Goal: Transaction & Acquisition: Download file/media

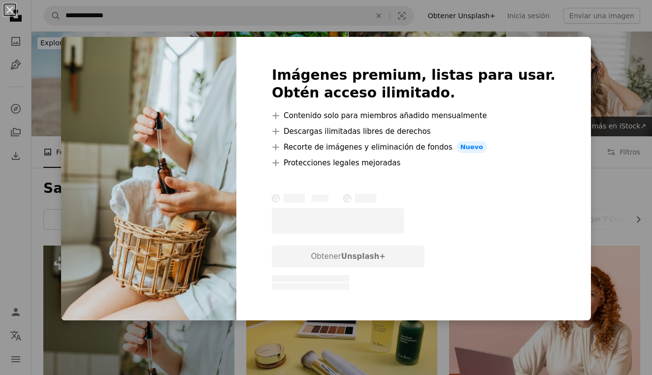
scroll to position [258, 0]
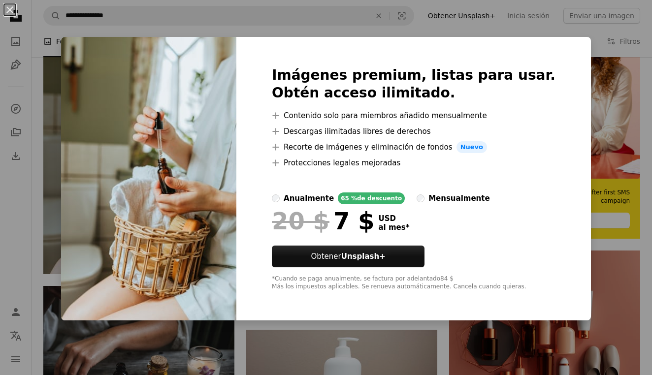
click at [303, 351] on div "An X shape Imágenes premium, listas para usar. Obtén acceso ilimitado. A plus s…" at bounding box center [326, 187] width 652 height 375
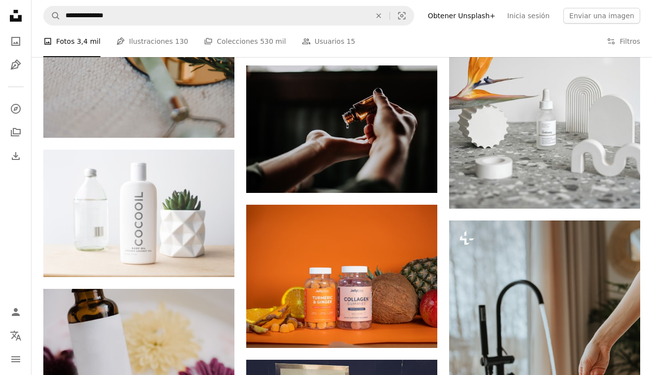
scroll to position [1104, 0]
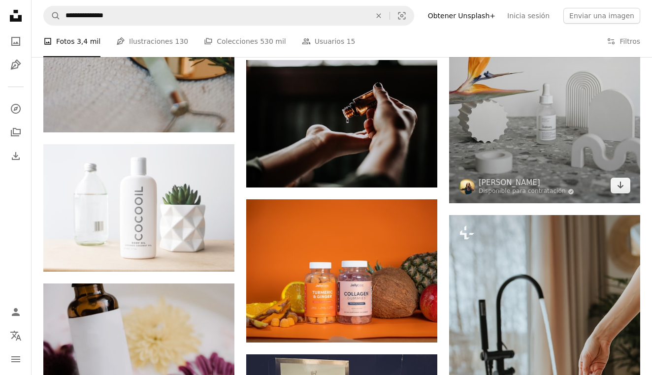
click at [529, 131] on img at bounding box center [544, 60] width 191 height 287
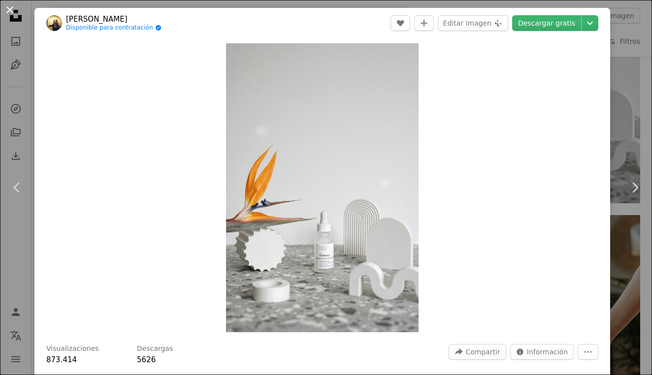
click at [8, 10] on button "An X shape" at bounding box center [10, 10] width 12 height 12
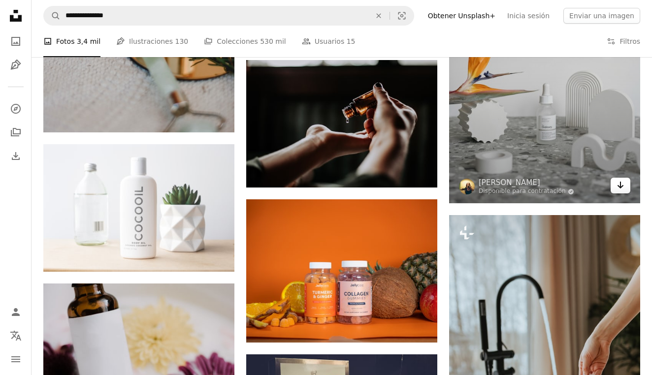
click at [616, 184] on icon "Arrow pointing down" at bounding box center [620, 185] width 8 height 12
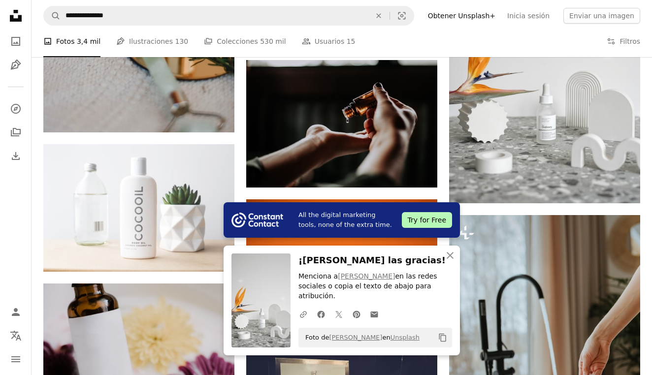
click at [451, 256] on icon "button" at bounding box center [450, 255] width 7 height 7
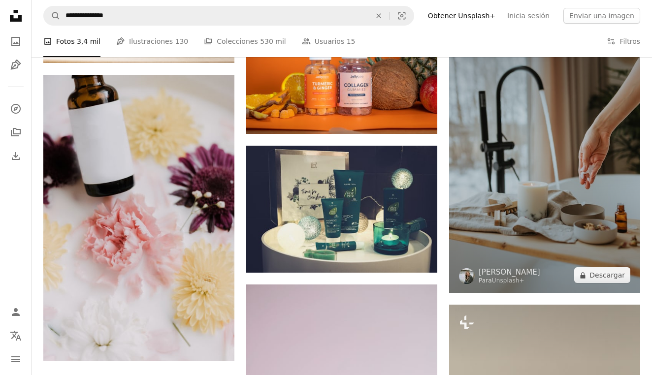
scroll to position [1328, 0]
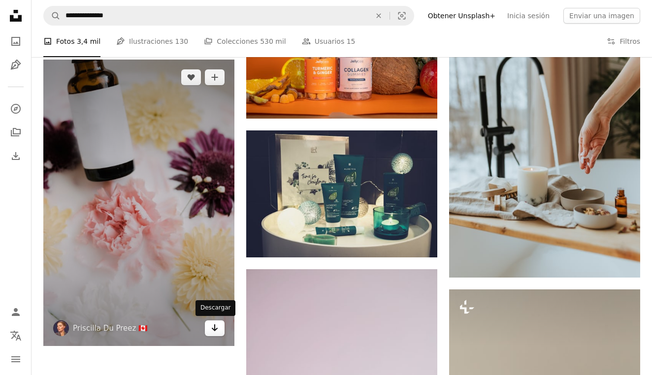
click at [215, 328] on icon "Descargar" at bounding box center [215, 327] width 6 height 7
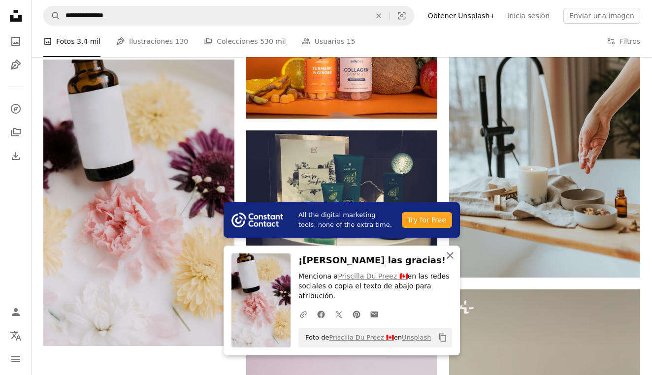
click at [451, 256] on icon "An X shape" at bounding box center [450, 256] width 12 height 12
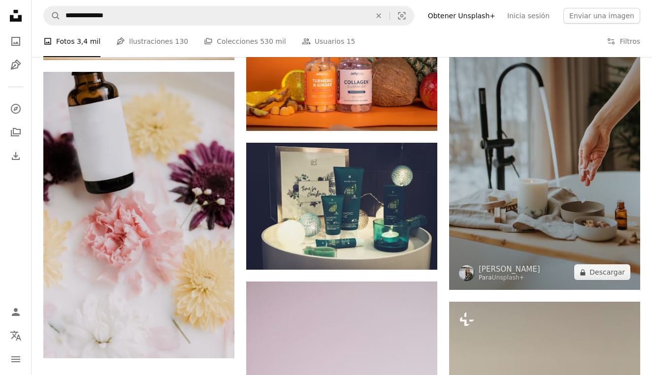
scroll to position [1374, 0]
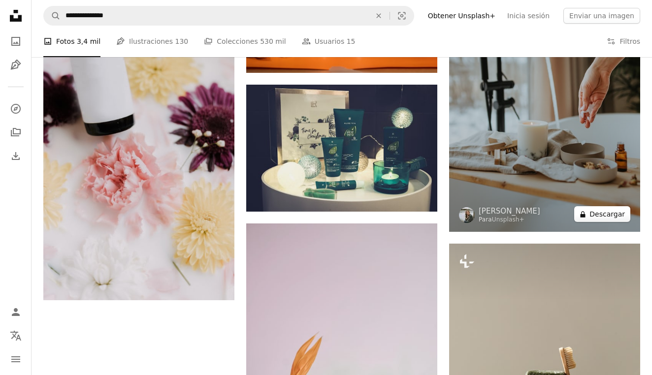
click at [611, 216] on button "A lock Descargar" at bounding box center [602, 214] width 56 height 16
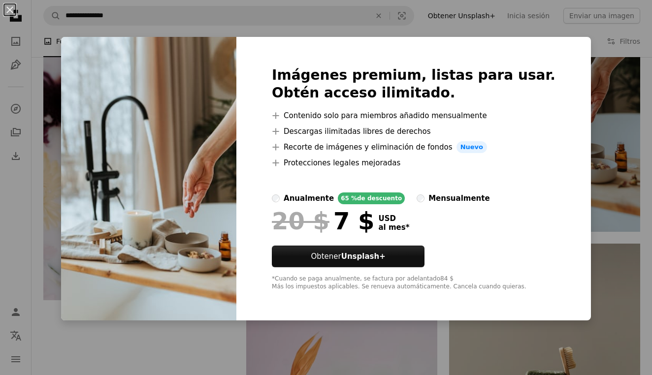
click at [594, 128] on div "An X shape Imágenes premium, listas para usar. Obtén acceso ilimitado. A plus s…" at bounding box center [326, 187] width 652 height 375
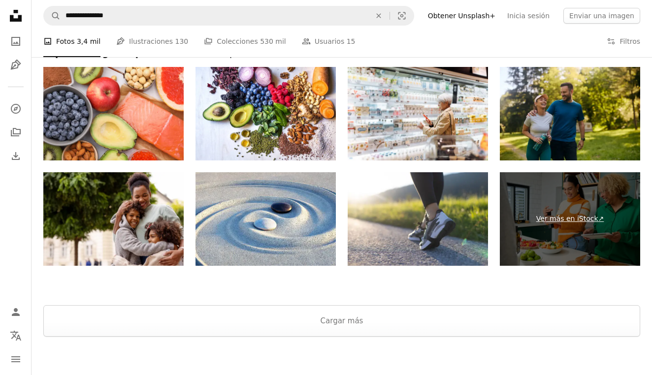
scroll to position [1907, 0]
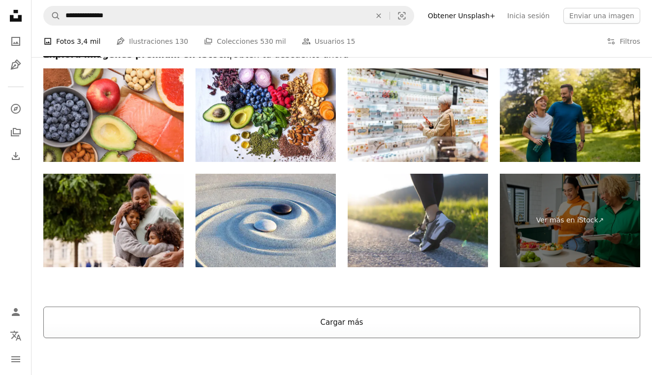
click at [374, 327] on button "Cargar más" at bounding box center [341, 323] width 597 height 32
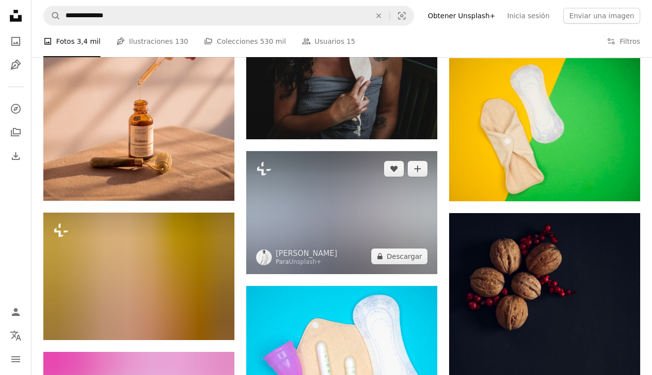
scroll to position [3658, 0]
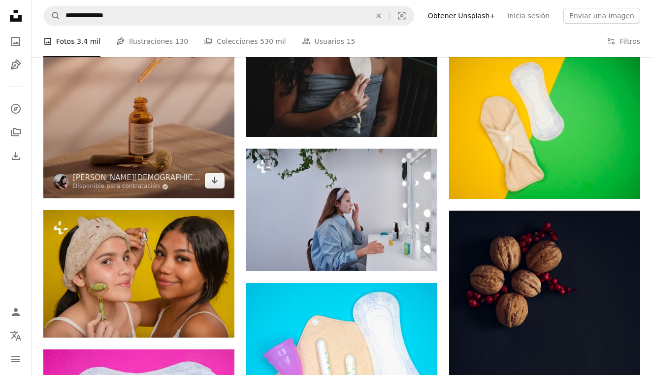
click at [190, 117] on img at bounding box center [138, 55] width 191 height 287
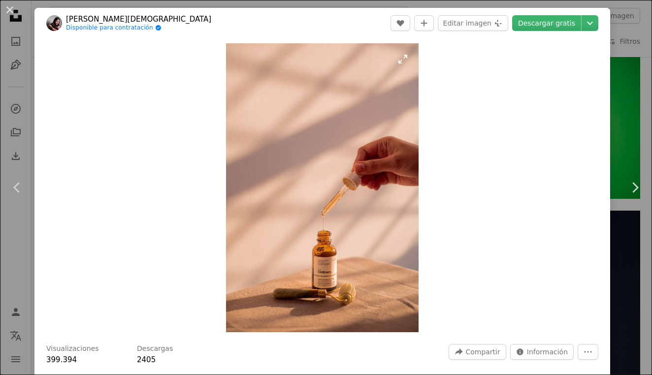
click at [349, 207] on img "Ampliar en esta imagen" at bounding box center [322, 187] width 192 height 289
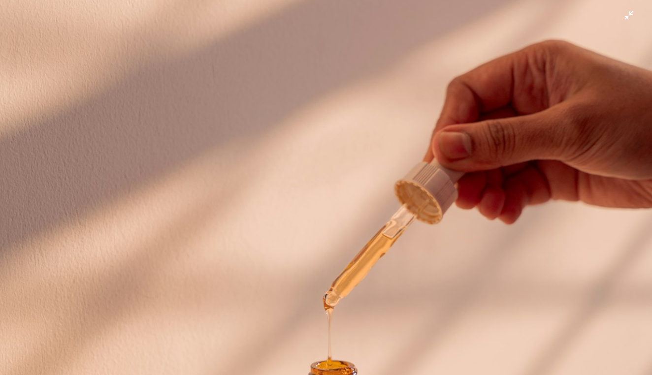
scroll to position [242, 0]
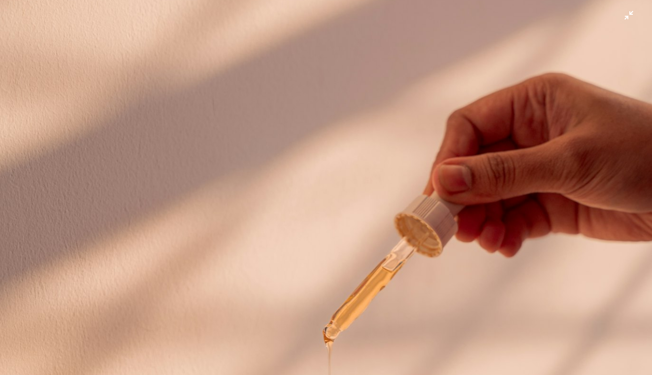
click at [629, 22] on img "Reducir el zoom en esta imagen" at bounding box center [326, 247] width 653 height 981
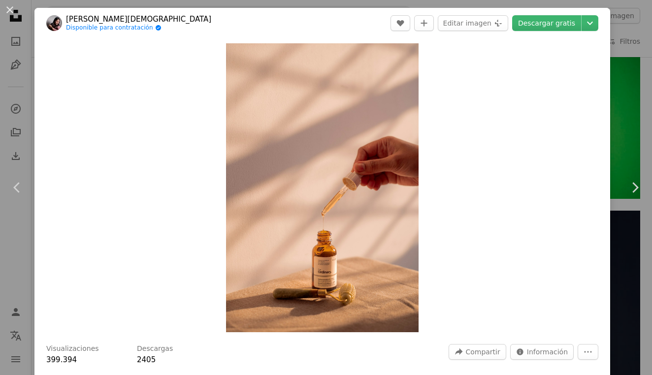
click at [641, 122] on div "An X shape Chevron left Chevron right [PERSON_NAME] Disponible para contratació…" at bounding box center [326, 187] width 652 height 375
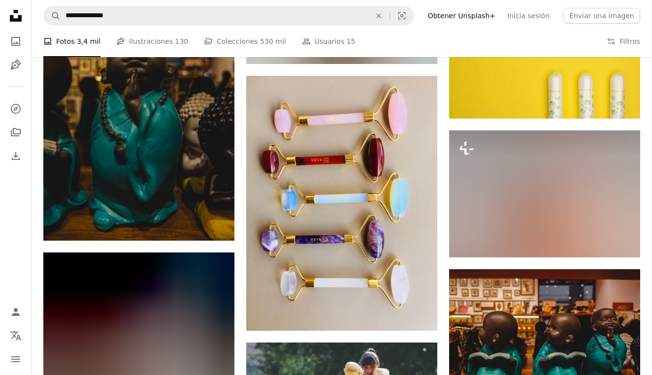
scroll to position [5372, 0]
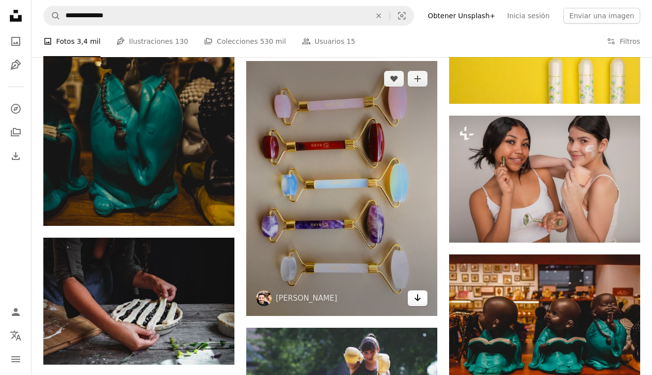
click at [417, 297] on icon "Descargar" at bounding box center [418, 297] width 6 height 7
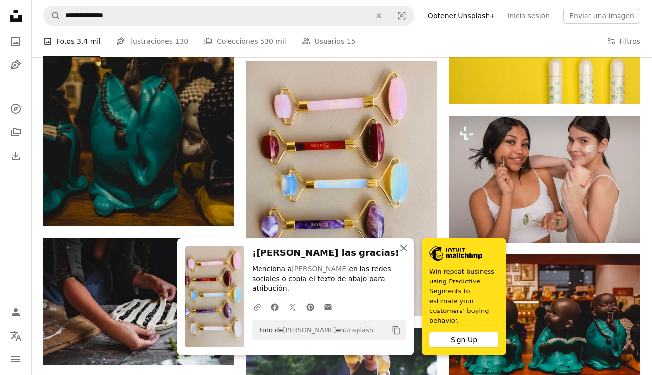
click at [405, 254] on icon "An X shape" at bounding box center [404, 248] width 12 height 12
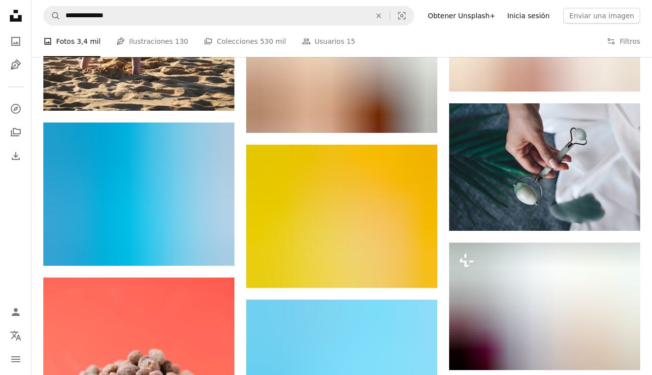
scroll to position [6744, 0]
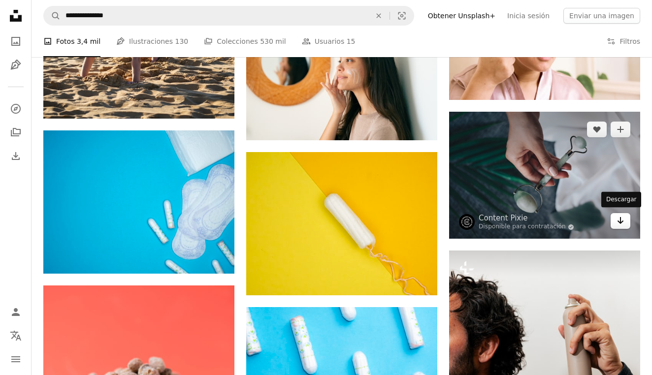
click at [622, 216] on icon "Arrow pointing down" at bounding box center [620, 221] width 8 height 12
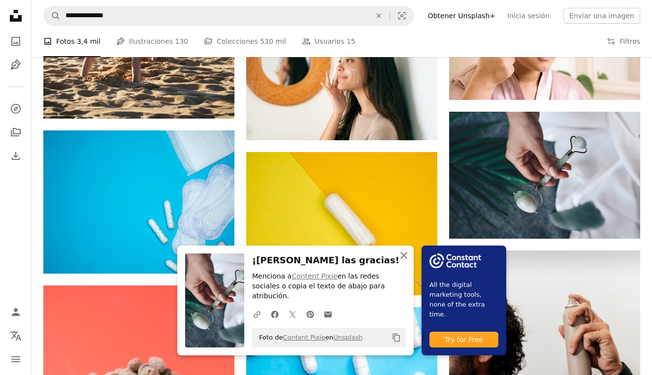
click at [405, 261] on icon "An X shape" at bounding box center [404, 256] width 12 height 12
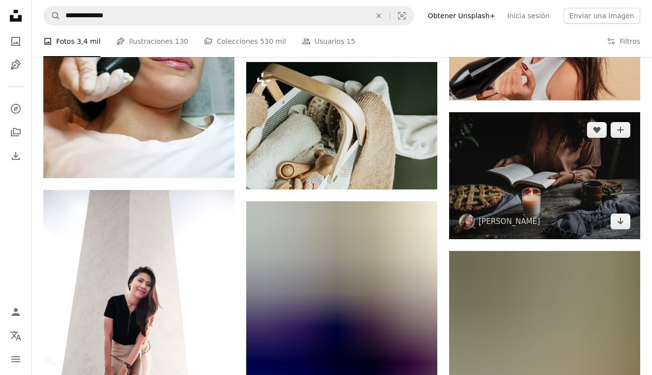
scroll to position [7890, 0]
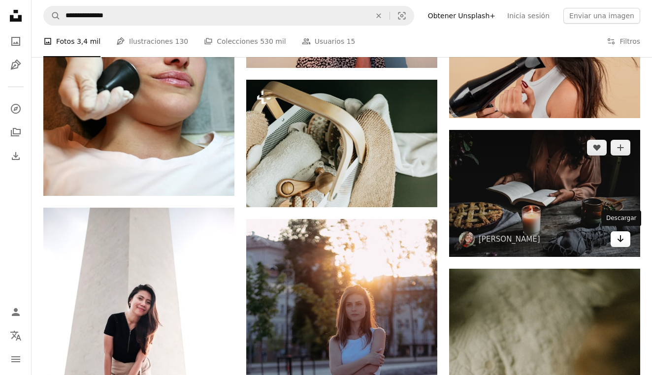
click at [624, 234] on link "Arrow pointing down" at bounding box center [620, 239] width 20 height 16
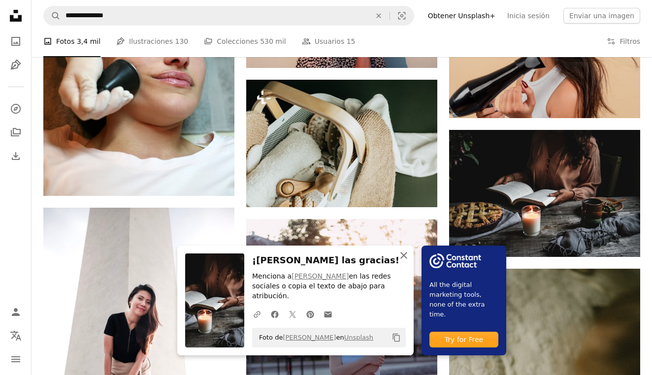
click at [405, 256] on icon "button" at bounding box center [403, 255] width 7 height 7
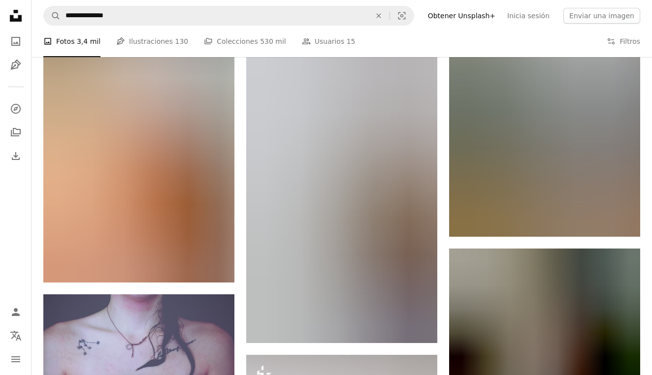
scroll to position [8649, 0]
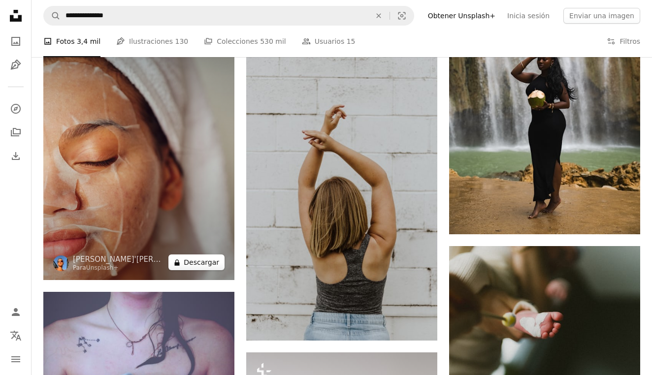
click at [196, 264] on button "A lock Descargar" at bounding box center [196, 263] width 56 height 16
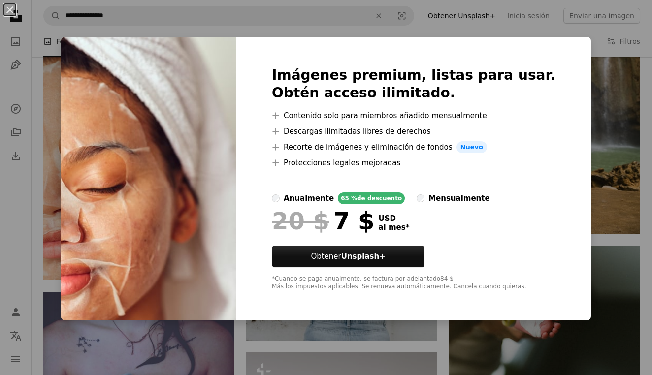
click at [620, 168] on div "An X shape Imágenes premium, listas para usar. Obtén acceso ilimitado. A plus s…" at bounding box center [326, 187] width 652 height 375
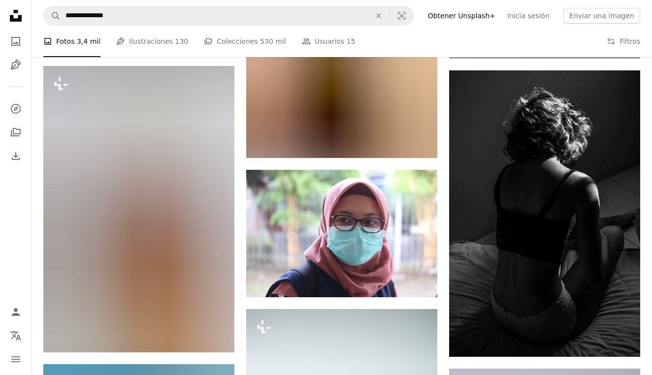
scroll to position [9559, 0]
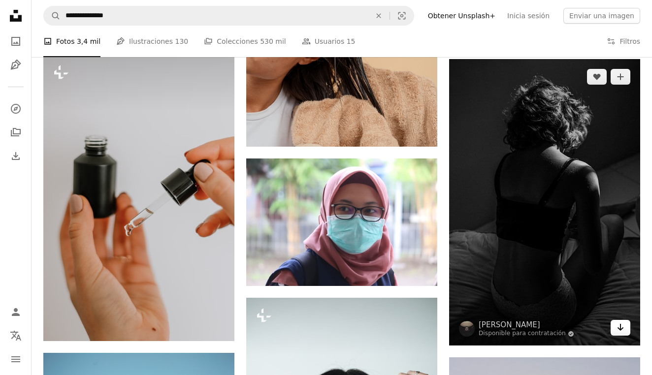
click at [623, 322] on icon "Arrow pointing down" at bounding box center [620, 327] width 8 height 12
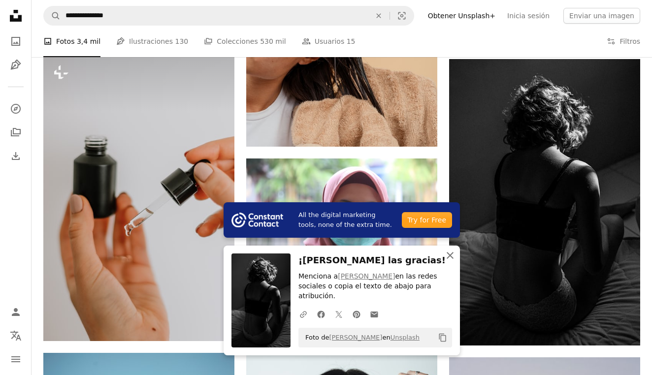
click at [451, 256] on icon "button" at bounding box center [450, 255] width 7 height 7
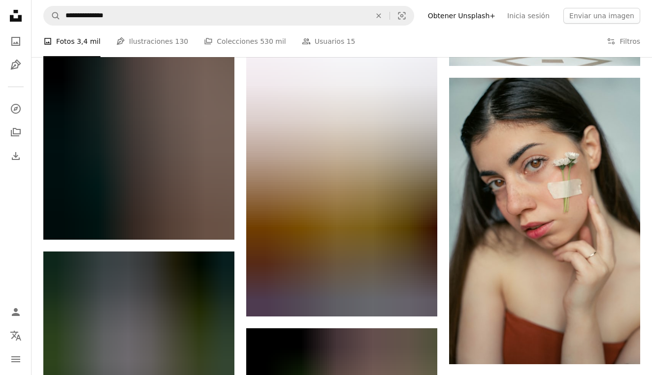
scroll to position [24594, 0]
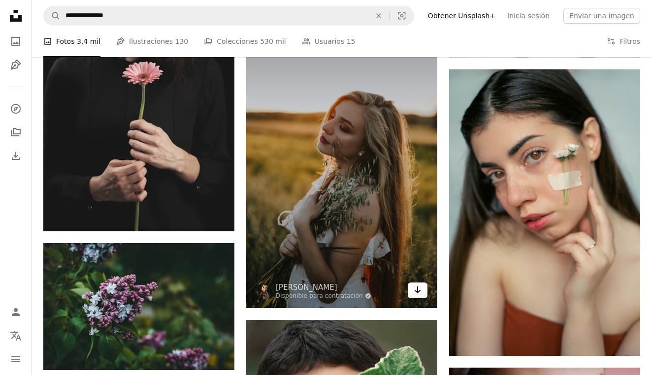
click at [420, 294] on icon "Arrow pointing down" at bounding box center [418, 290] width 8 height 12
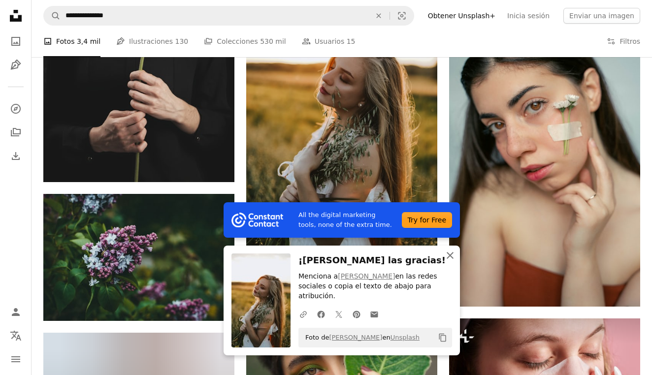
scroll to position [24647, 0]
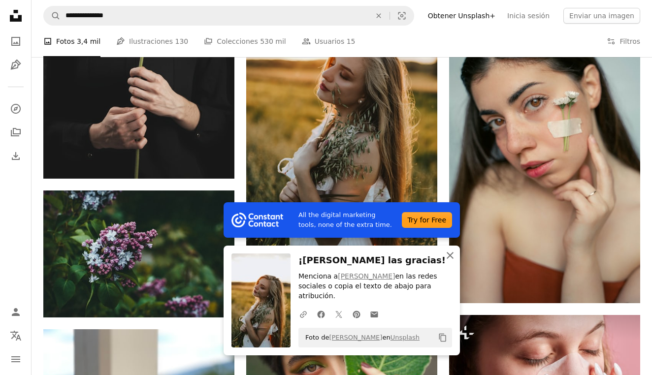
click at [450, 259] on icon "button" at bounding box center [450, 255] width 7 height 7
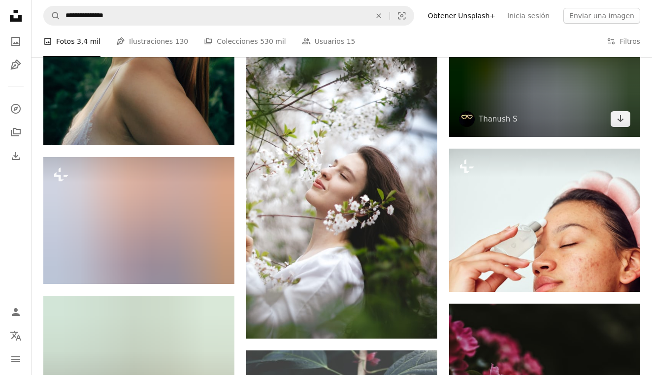
scroll to position [26999, 0]
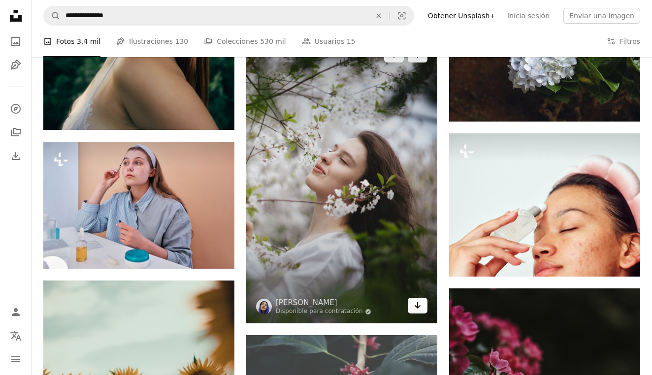
click at [418, 313] on link "Arrow pointing down" at bounding box center [418, 306] width 20 height 16
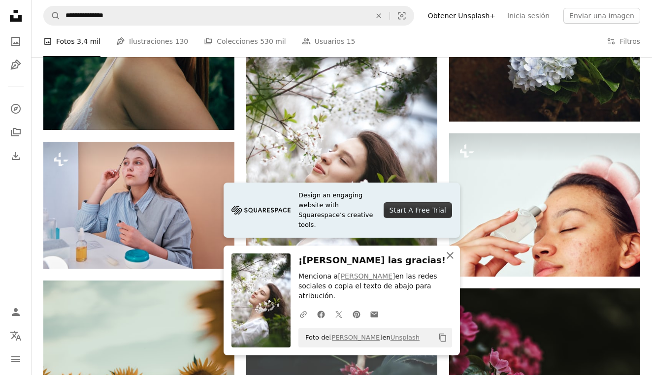
click at [450, 256] on icon "An X shape" at bounding box center [450, 256] width 12 height 12
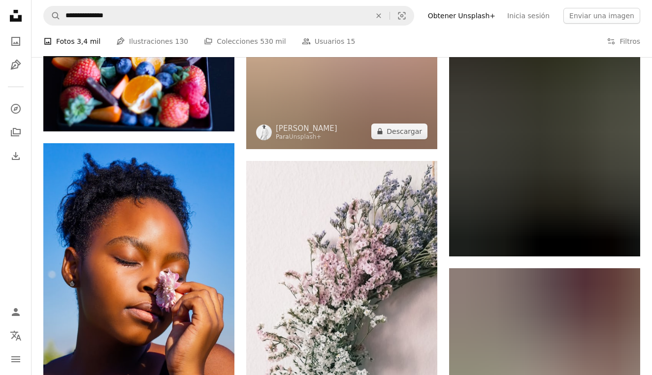
scroll to position [29303, 0]
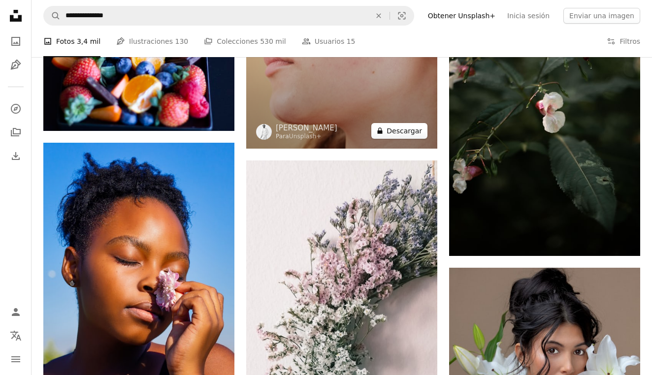
click at [394, 130] on button "A lock Descargar" at bounding box center [399, 131] width 56 height 16
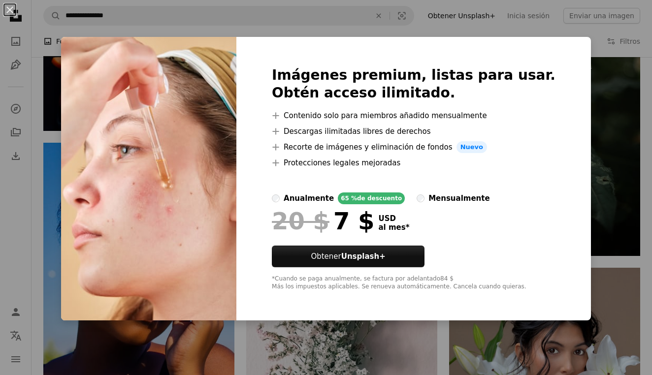
click at [595, 127] on div "An X shape Imágenes premium, listas para usar. Obtén acceso ilimitado. A plus s…" at bounding box center [326, 187] width 652 height 375
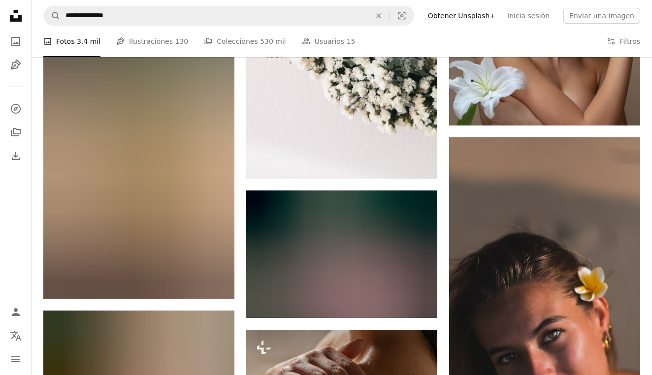
scroll to position [29730, 0]
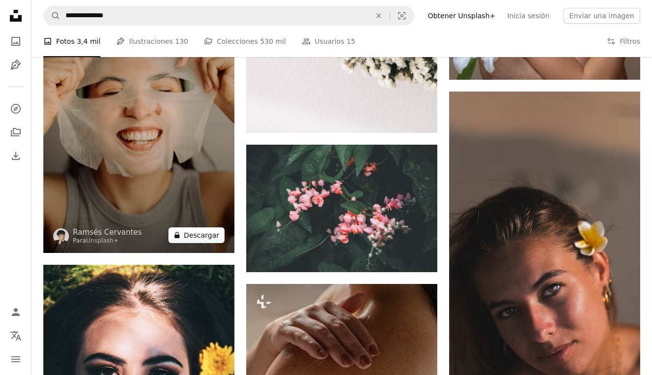
click at [204, 236] on button "A lock Descargar" at bounding box center [196, 235] width 56 height 16
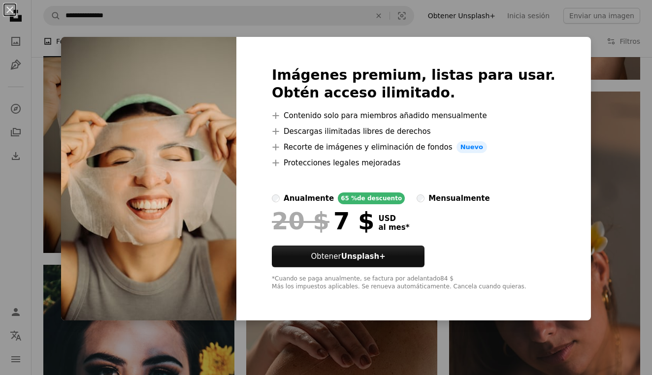
click at [297, 341] on div "An X shape Imágenes premium, listas para usar. Obtén acceso ilimitado. A plus s…" at bounding box center [326, 187] width 652 height 375
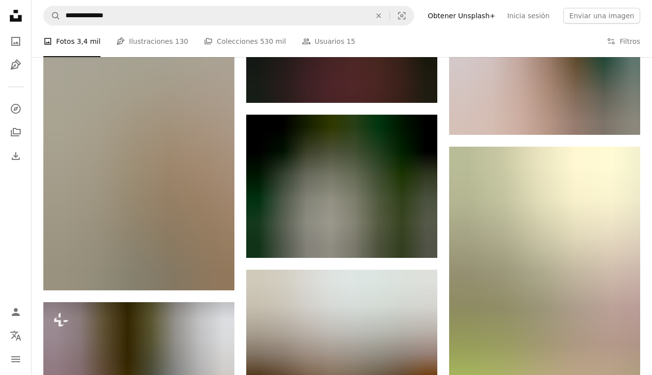
scroll to position [31017, 0]
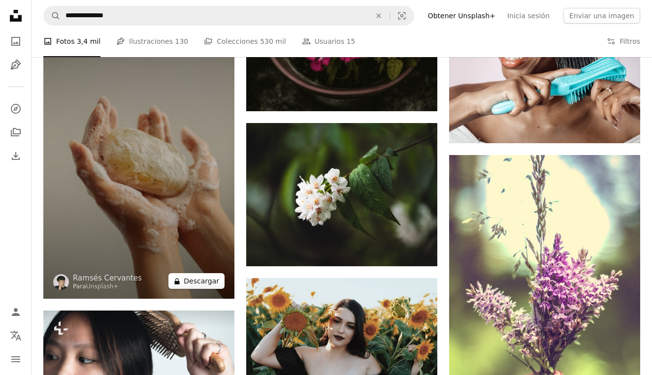
click at [192, 287] on button "A lock Descargar" at bounding box center [196, 281] width 56 height 16
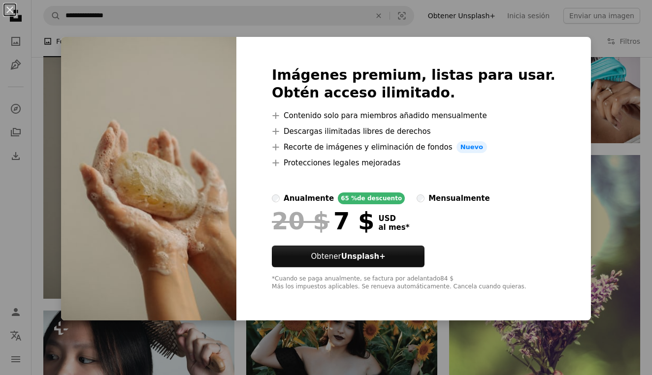
click at [192, 336] on div "An X shape Imágenes premium, listas para usar. Obtén acceso ilimitado. A plus s…" at bounding box center [326, 187] width 652 height 375
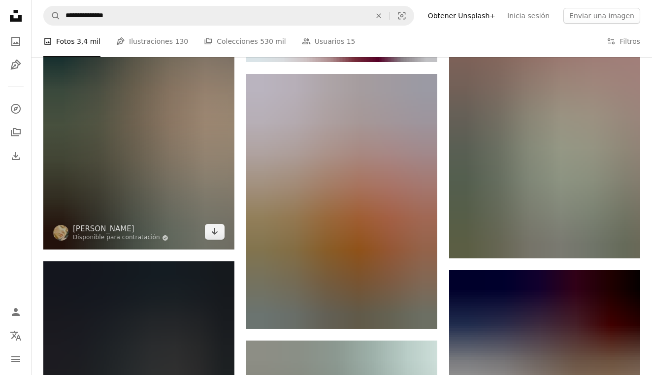
scroll to position [31467, 0]
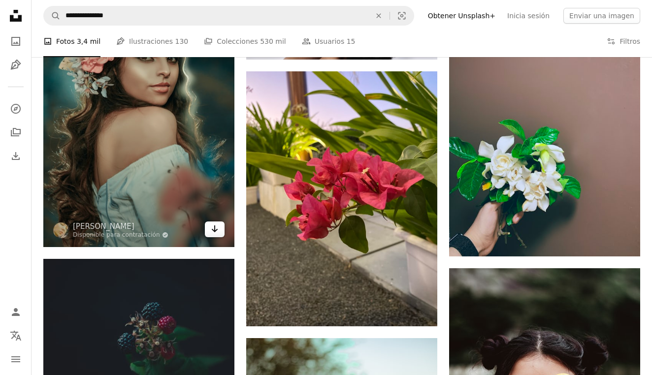
click at [214, 230] on icon "Descargar" at bounding box center [215, 228] width 6 height 7
